Goal: Task Accomplishment & Management: Use online tool/utility

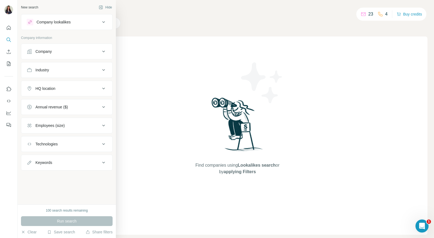
drag, startPoint x: 46, startPoint y: 52, endPoint x: 67, endPoint y: 50, distance: 21.4
click at [67, 50] on div "Company" at bounding box center [64, 51] width 74 height 5
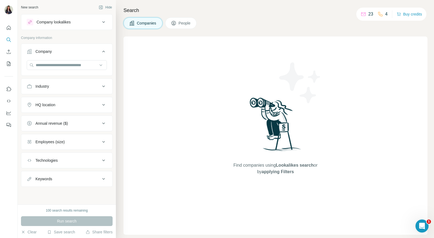
click at [63, 51] on div "Company" at bounding box center [64, 51] width 74 height 5
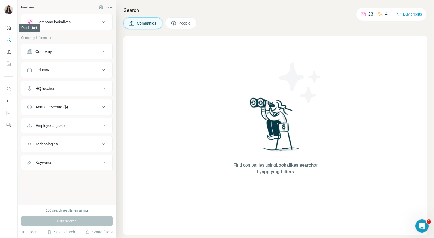
click at [10, 29] on icon "Quick start" at bounding box center [8, 27] width 5 height 5
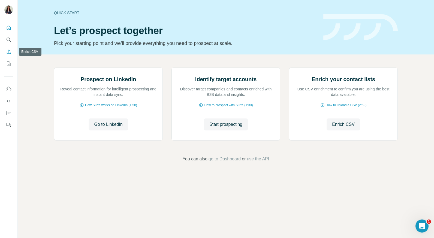
click at [10, 52] on icon "Enrich CSV" at bounding box center [8, 51] width 5 height 5
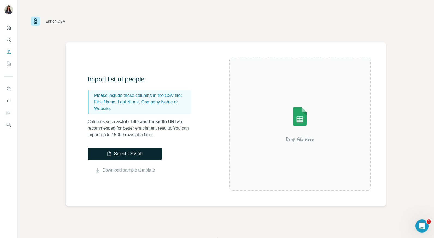
click at [142, 156] on button "Select CSV file" at bounding box center [125, 154] width 75 height 12
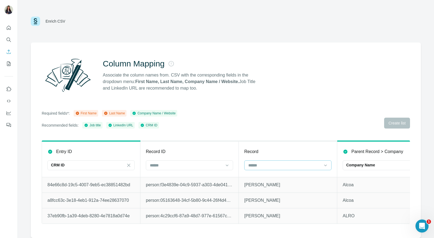
click at [285, 168] on div at bounding box center [285, 165] width 74 height 9
click at [288, 135] on div "Column Mapping Associate the column names from. CSV with the corresponding fiel…" at bounding box center [226, 141] width 390 height 196
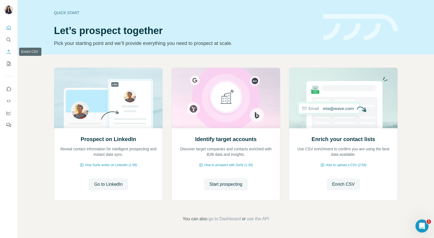
click at [10, 54] on icon "Enrich CSV" at bounding box center [9, 52] width 4 height 4
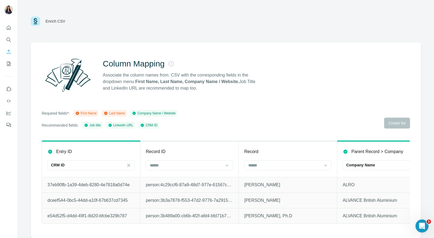
drag, startPoint x: 4, startPoint y: 1, endPoint x: 127, endPoint y: 23, distance: 125.6
click at [139, 20] on div "Enrich CSV" at bounding box center [226, 21] width 390 height 16
click at [8, 53] on icon "Enrich CSV" at bounding box center [9, 52] width 4 height 4
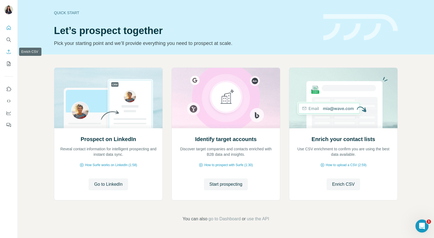
click at [7, 54] on icon "Enrich CSV" at bounding box center [8, 51] width 5 height 5
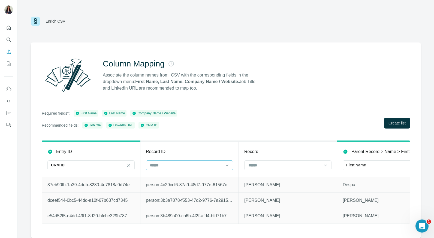
click at [185, 164] on input at bounding box center [186, 165] width 74 height 6
click at [185, 166] on input at bounding box center [186, 165] width 74 height 6
click at [285, 166] on input at bounding box center [285, 165] width 74 height 6
click at [394, 124] on span "Create list" at bounding box center [396, 122] width 17 height 5
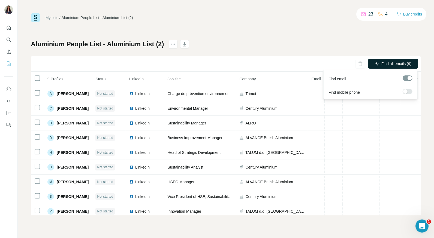
click at [390, 65] on span "Find all emails (9)" at bounding box center [396, 63] width 30 height 5
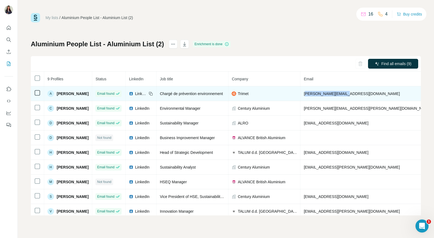
drag, startPoint x: 318, startPoint y: 94, endPoint x: 357, endPoint y: 90, distance: 38.4
click at [357, 90] on td "[PERSON_NAME][EMAIL_ADDRESS][DOMAIN_NAME]" at bounding box center [367, 93] width 134 height 15
drag, startPoint x: 357, startPoint y: 90, endPoint x: 372, endPoint y: 95, distance: 16.3
click at [372, 95] on td "[PERSON_NAME][EMAIL_ADDRESS][DOMAIN_NAME]" at bounding box center [367, 93] width 134 height 15
drag, startPoint x: 379, startPoint y: 94, endPoint x: 314, endPoint y: 94, distance: 64.9
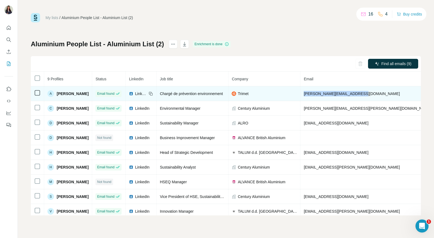
click at [314, 94] on td "[PERSON_NAME][EMAIL_ADDRESS][DOMAIN_NAME]" at bounding box center [367, 93] width 134 height 15
drag, startPoint x: 314, startPoint y: 94, endPoint x: 348, endPoint y: 95, distance: 34.4
copy span "[PERSON_NAME][EMAIL_ADDRESS][DOMAIN_NAME]"
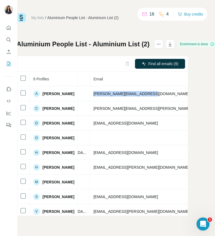
scroll to position [0, 197]
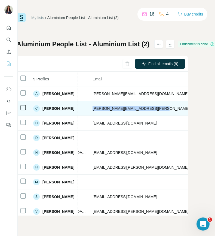
drag, startPoint x: 106, startPoint y: 108, endPoint x: 174, endPoint y: 110, distance: 68.4
click at [174, 110] on td "[PERSON_NAME][EMAIL_ADDRESS][PERSON_NAME][DOMAIN_NAME]" at bounding box center [156, 108] width 134 height 15
drag, startPoint x: 174, startPoint y: 110, endPoint x: 158, endPoint y: 110, distance: 16.1
copy span "[PERSON_NAME][EMAIL_ADDRESS][PERSON_NAME][DOMAIN_NAME]"
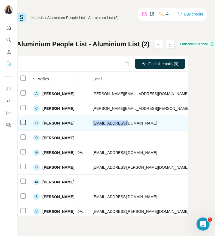
drag, startPoint x: 105, startPoint y: 123, endPoint x: 149, endPoint y: 125, distance: 43.9
click at [149, 125] on td "[EMAIL_ADDRESS][DOMAIN_NAME]" at bounding box center [156, 123] width 134 height 15
drag, startPoint x: 149, startPoint y: 125, endPoint x: 119, endPoint y: 121, distance: 30.7
copy span "[EMAIL_ADDRESS][DOMAIN_NAME]"
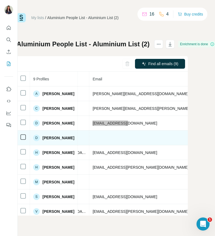
scroll to position [6, 197]
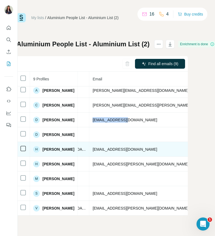
drag, startPoint x: 104, startPoint y: 147, endPoint x: 167, endPoint y: 147, distance: 62.7
click at [167, 147] on td "[EMAIL_ADDRESS][DOMAIN_NAME]" at bounding box center [156, 149] width 134 height 15
drag, startPoint x: 167, startPoint y: 147, endPoint x: 146, endPoint y: 145, distance: 20.8
copy span "[EMAIL_ADDRESS][DOMAIN_NAME]"
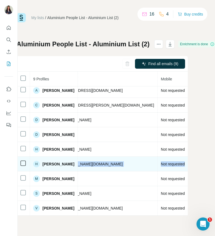
scroll to position [6, 312]
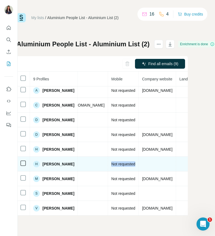
drag, startPoint x: 106, startPoint y: 161, endPoint x: 185, endPoint y: 158, distance: 79.4
drag, startPoint x: 185, startPoint y: 157, endPoint x: 156, endPoint y: 155, distance: 29.0
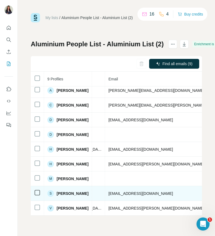
scroll to position [6, 195]
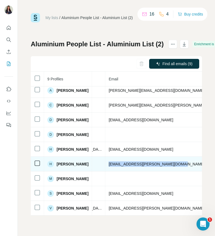
drag, startPoint x: 121, startPoint y: 161, endPoint x: 190, endPoint y: 161, distance: 68.7
click at [190, 161] on td "[EMAIL_ADDRESS][PERSON_NAME][DOMAIN_NAME]" at bounding box center [172, 164] width 134 height 15
copy span "[EMAIL_ADDRESS][PERSON_NAME][DOMAIN_NAME]"
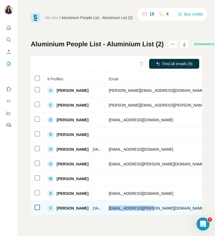
drag, startPoint x: 166, startPoint y: 206, endPoint x: 121, endPoint y: 207, distance: 45.3
click at [121, 207] on td "[EMAIL_ADDRESS][PERSON_NAME][DOMAIN_NAME]" at bounding box center [172, 208] width 134 height 15
copy span "[EMAIL_ADDRESS][PERSON_NAME][DOMAIN_NAME]"
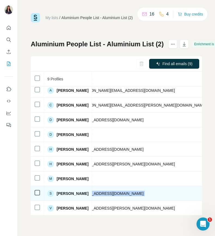
scroll to position [6, 228]
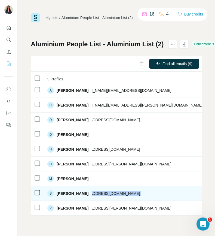
drag, startPoint x: 121, startPoint y: 190, endPoint x: 163, endPoint y: 190, distance: 41.4
click at [140, 191] on span "[EMAIL_ADDRESS][DOMAIN_NAME]" at bounding box center [108, 193] width 65 height 4
copy span "[EMAIL_ADDRESS][DOMAIN_NAME]"
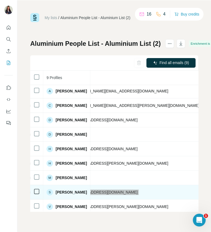
scroll to position [0, 228]
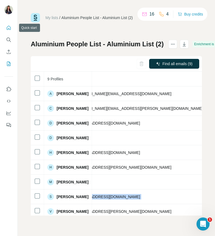
click at [8, 28] on icon "Quick start" at bounding box center [8, 27] width 5 height 5
